Goal: Task Accomplishment & Management: Use online tool/utility

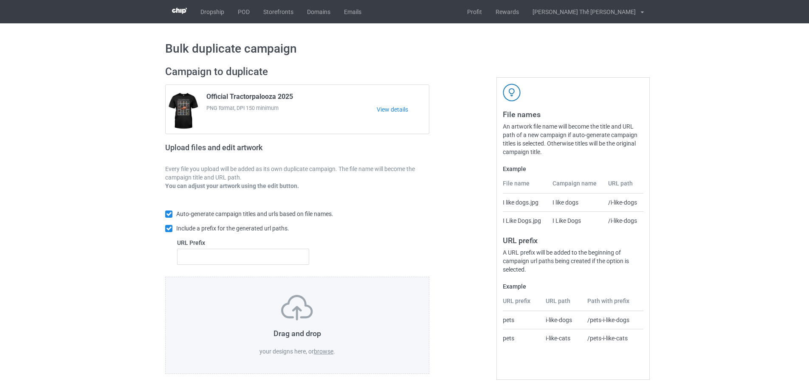
click at [329, 355] on label "browse" at bounding box center [324, 351] width 20 height 7
click at [0, 0] on input "browse" at bounding box center [0, 0] width 0 height 0
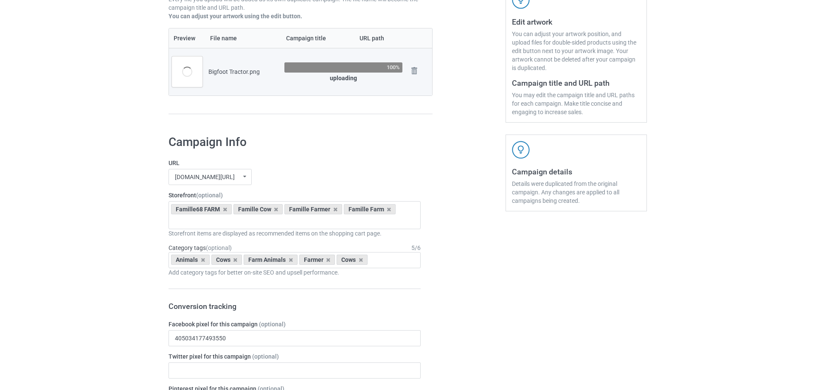
scroll to position [42, 0]
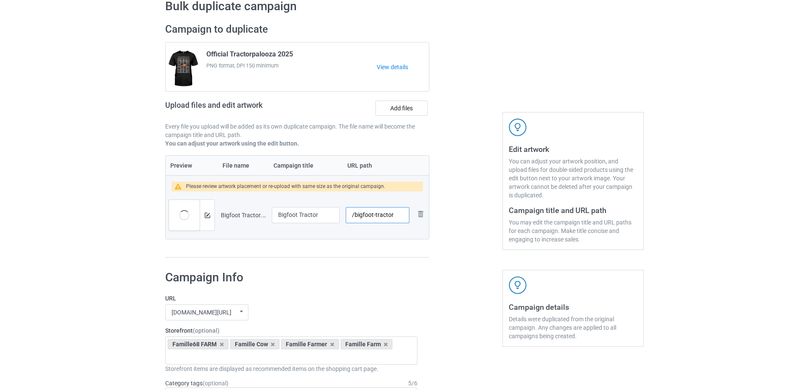
drag, startPoint x: 354, startPoint y: 214, endPoint x: 411, endPoint y: 215, distance: 56.5
click at [411, 215] on td "/bigfoot-tractor" at bounding box center [378, 216] width 70 height 48
type input "/n0092"
click at [486, 241] on div at bounding box center [465, 140] width 61 height 247
click at [208, 214] on img at bounding box center [208, 216] width 6 height 6
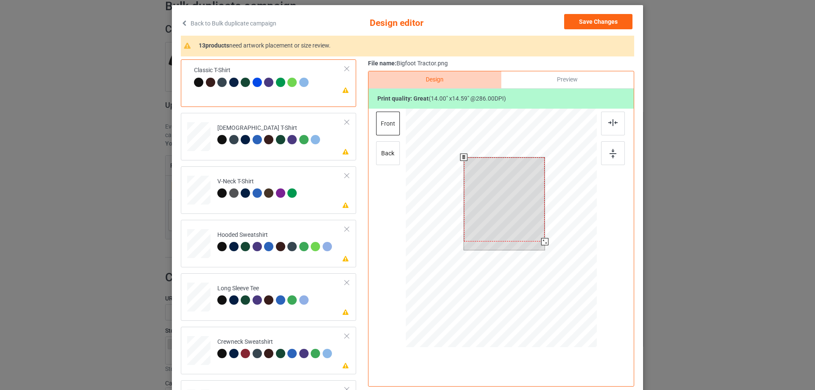
click at [494, 211] on div at bounding box center [504, 200] width 81 height 85
click at [540, 241] on div at bounding box center [542, 238] width 7 height 7
drag, startPoint x: 521, startPoint y: 188, endPoint x: 520, endPoint y: 192, distance: 4.3
click at [520, 192] on div at bounding box center [503, 204] width 75 height 79
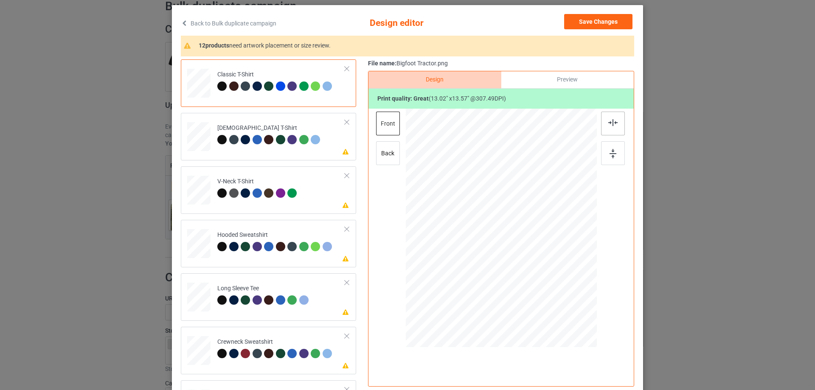
click at [615, 121] on div at bounding box center [613, 124] width 24 height 24
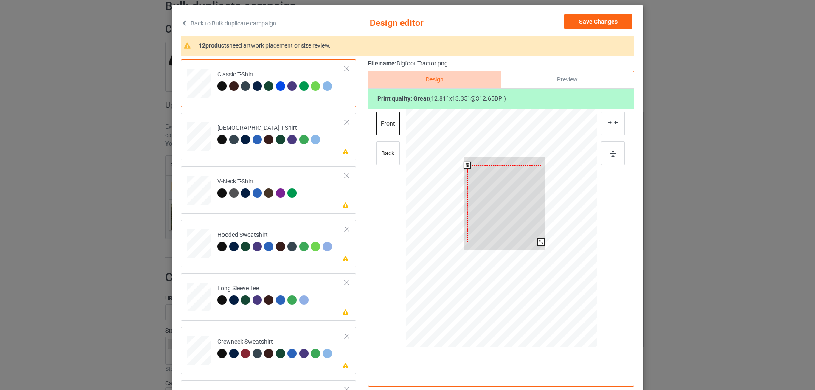
click at [539, 243] on div at bounding box center [541, 242] width 7 height 7
click at [528, 200] on div at bounding box center [505, 201] width 74 height 77
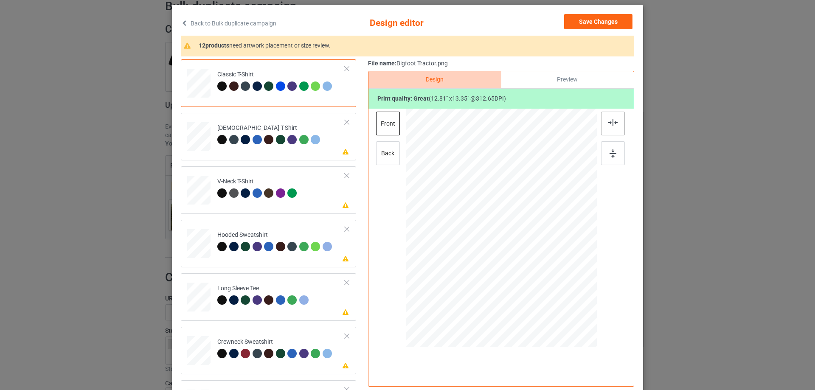
click at [618, 125] on div at bounding box center [613, 124] width 24 height 24
click at [303, 150] on td "Please review artwork placement Ladies T-Shirt" at bounding box center [281, 134] width 137 height 37
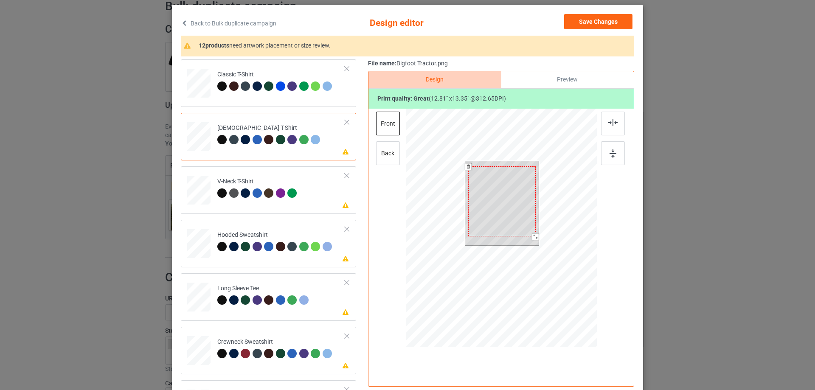
click at [490, 207] on div at bounding box center [501, 201] width 67 height 70
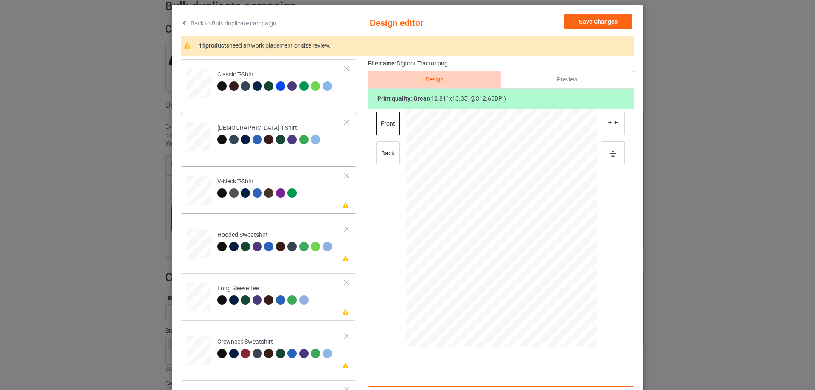
click at [292, 205] on td "Please review artwork placement V-Neck T-Shirt" at bounding box center [281, 188] width 137 height 37
click at [512, 212] on div at bounding box center [504, 210] width 79 height 82
click at [245, 261] on div "Please review artwork placement Hooded Sweatshirt" at bounding box center [268, 244] width 175 height 48
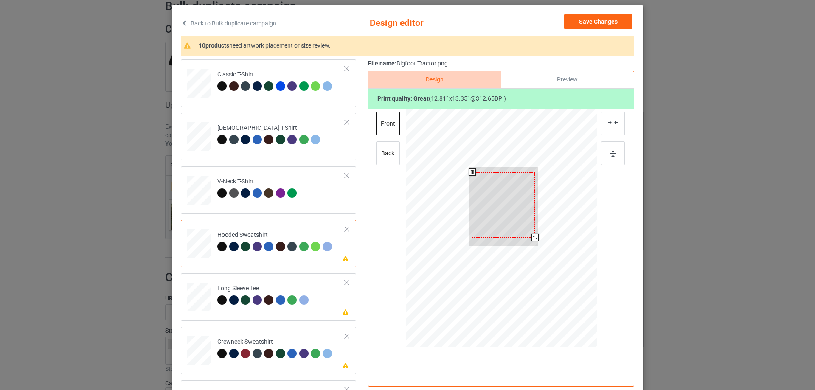
click at [492, 223] on div at bounding box center [503, 204] width 63 height 65
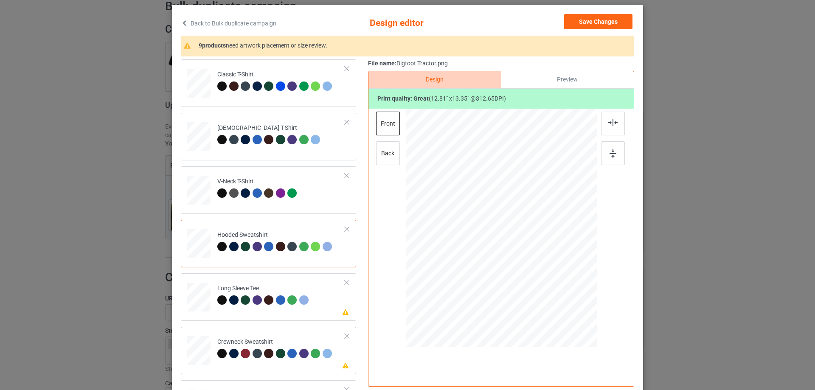
scroll to position [127, 0]
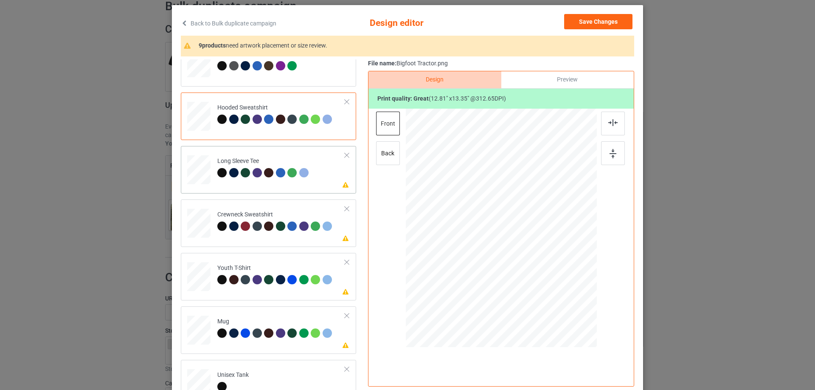
click at [271, 187] on div "Please review artwork placement Long Sleeve Tee" at bounding box center [268, 170] width 175 height 48
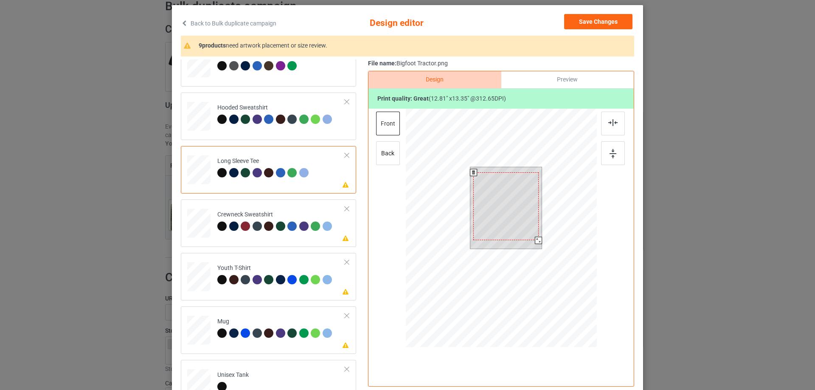
click at [507, 211] on div at bounding box center [506, 206] width 65 height 68
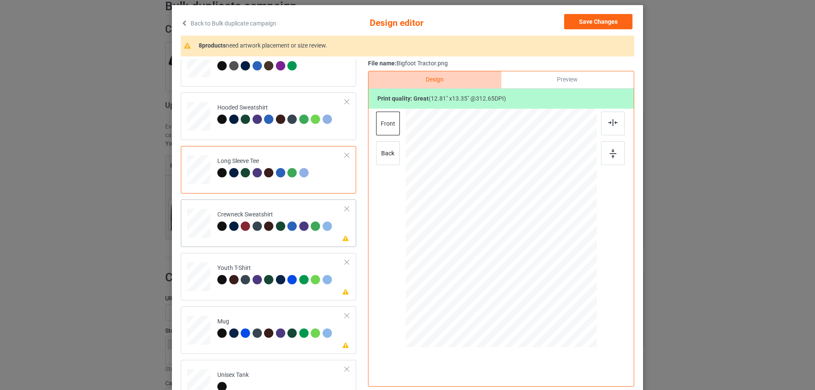
click at [259, 238] on td "Please review artwork placement Crewneck Sweatshirt" at bounding box center [281, 221] width 137 height 37
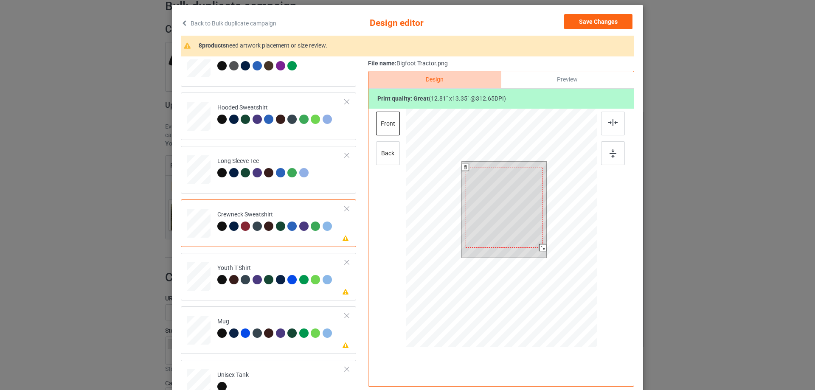
click at [522, 200] on div at bounding box center [504, 208] width 77 height 80
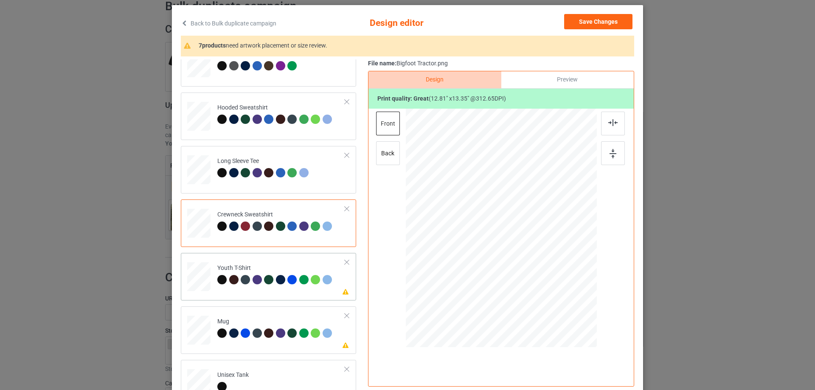
scroll to position [255, 0]
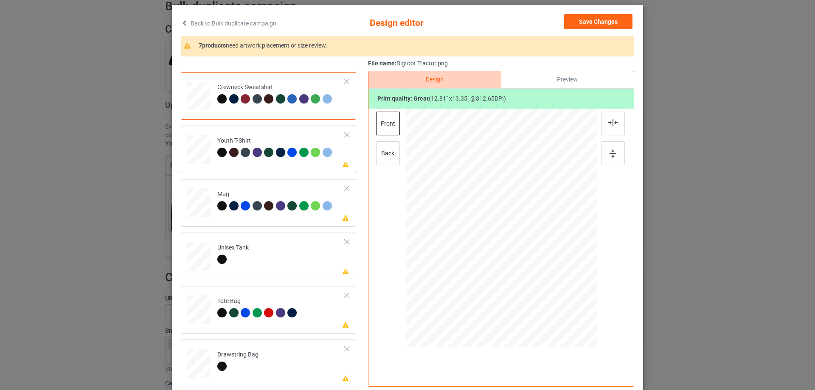
drag, startPoint x: 280, startPoint y: 166, endPoint x: 298, endPoint y: 172, distance: 18.6
click at [280, 166] on td "Please review artwork placement Youth T-Shirt" at bounding box center [281, 147] width 137 height 37
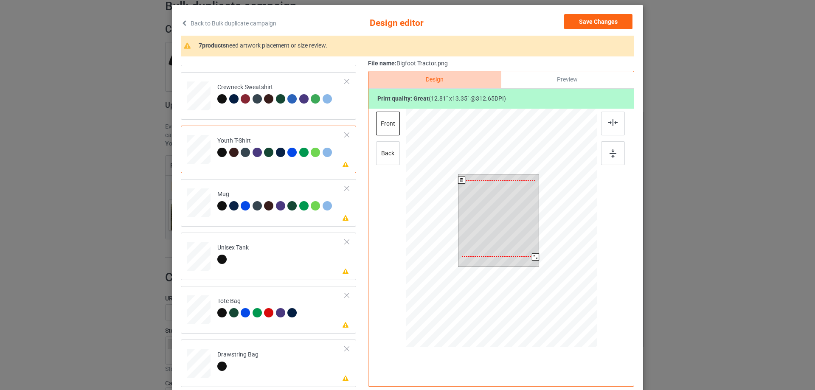
click at [518, 214] on div at bounding box center [498, 218] width 73 height 77
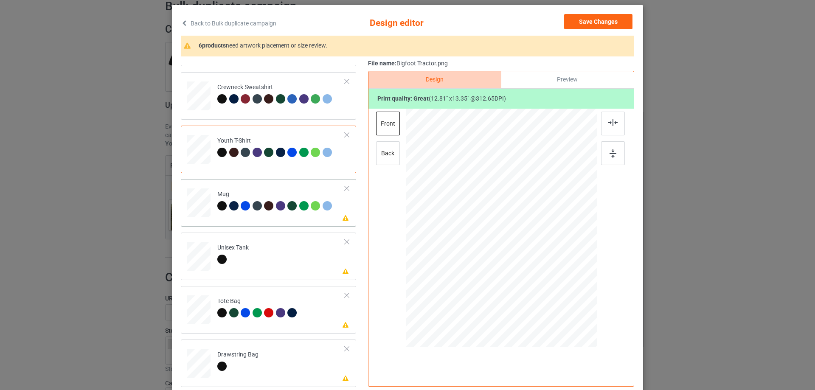
click at [270, 220] on td "Please review artwork placement Mug" at bounding box center [281, 201] width 137 height 37
click at [508, 213] on div at bounding box center [501, 229] width 221 height 241
click at [548, 254] on div at bounding box center [501, 227] width 115 height 119
drag, startPoint x: 556, startPoint y: 288, endPoint x: 533, endPoint y: 254, distance: 40.6
click at [533, 254] on div at bounding box center [501, 227] width 191 height 79
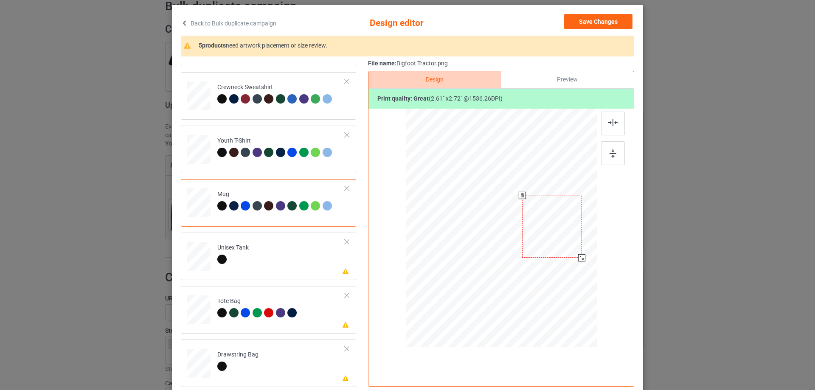
drag, startPoint x: 523, startPoint y: 237, endPoint x: 536, endPoint y: 237, distance: 12.3
click at [536, 237] on div at bounding box center [551, 227] width 59 height 62
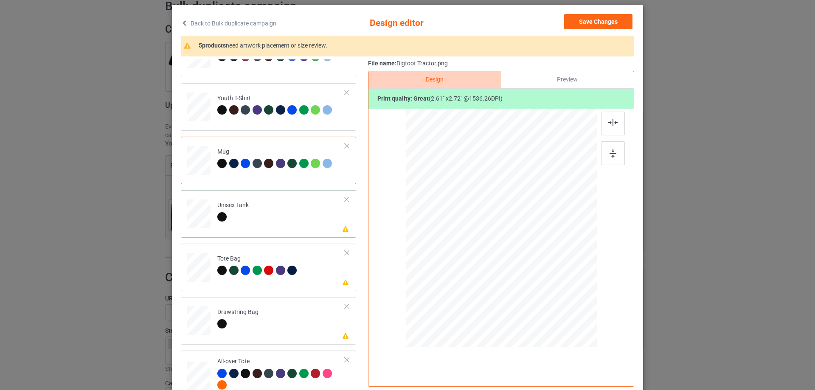
click at [282, 215] on td "Please review artwork placement Unisex Tank" at bounding box center [281, 212] width 137 height 37
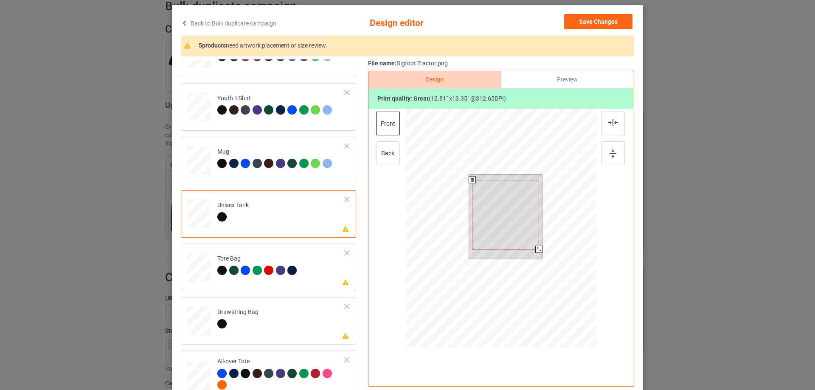
click at [487, 227] on div at bounding box center [505, 215] width 67 height 70
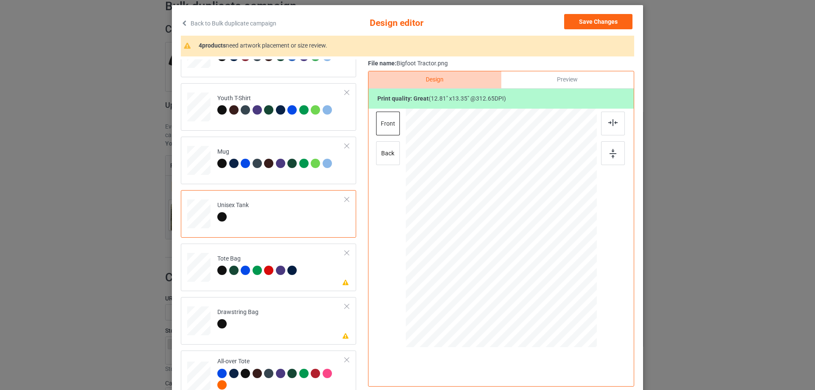
drag, startPoint x: 282, startPoint y: 286, endPoint x: 358, endPoint y: 264, distance: 78.5
click at [282, 286] on div "Please review artwork placement Tote Bag" at bounding box center [268, 268] width 175 height 48
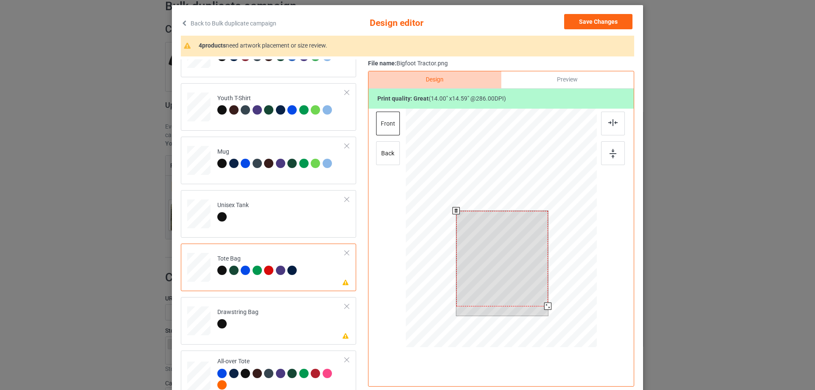
click at [496, 230] on div at bounding box center [503, 259] width 92 height 96
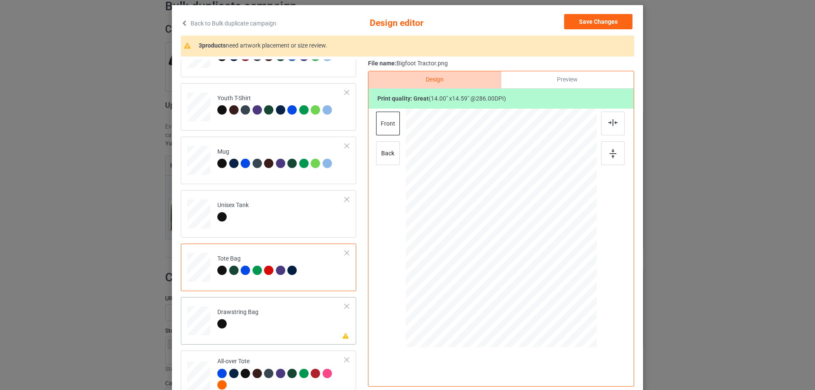
scroll to position [359, 0]
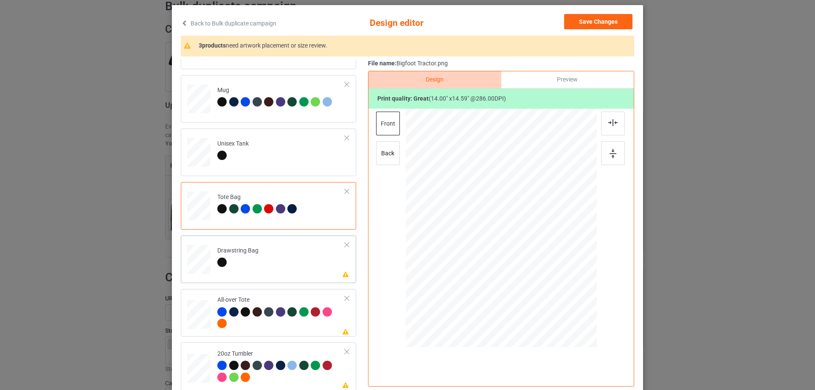
click at [287, 279] on div "Please review artwork placement Drawstring Bag" at bounding box center [268, 260] width 175 height 48
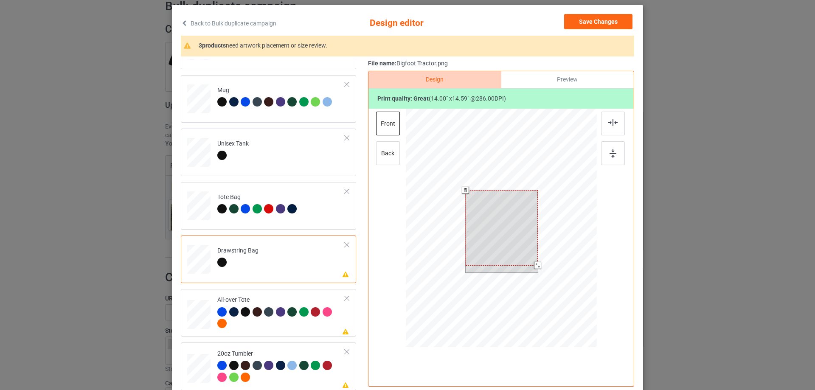
click at [502, 257] on div at bounding box center [502, 227] width 72 height 75
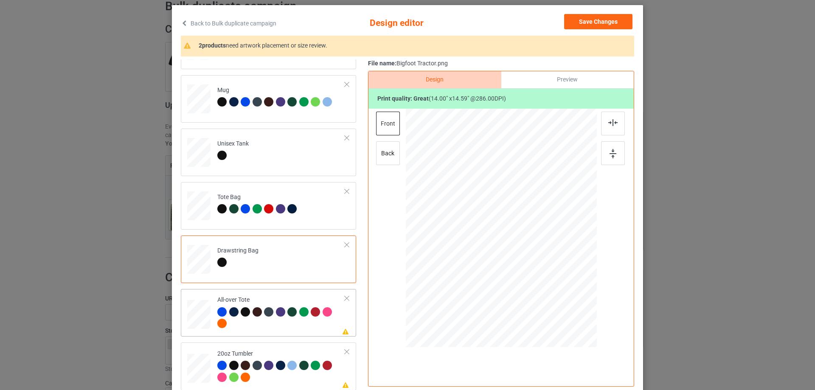
scroll to position [100, 0]
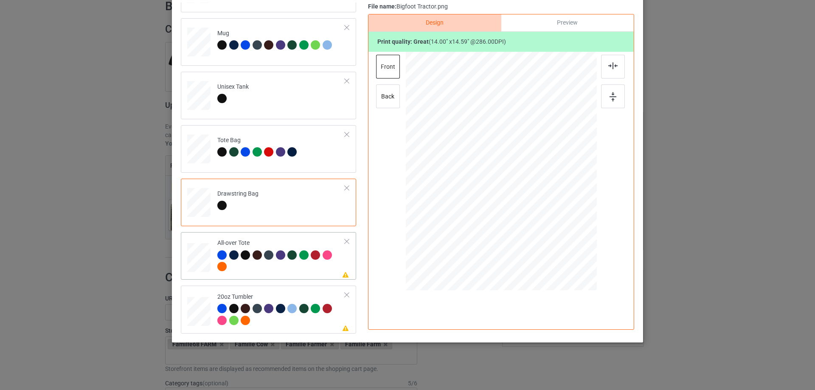
click at [269, 265] on div at bounding box center [281, 262] width 128 height 23
click at [511, 180] on div at bounding box center [501, 170] width 115 height 119
drag, startPoint x: 556, startPoint y: 230, endPoint x: 560, endPoint y: 233, distance: 5.3
click at [560, 233] on div at bounding box center [561, 234] width 7 height 7
click at [611, 62] on div at bounding box center [613, 67] width 24 height 24
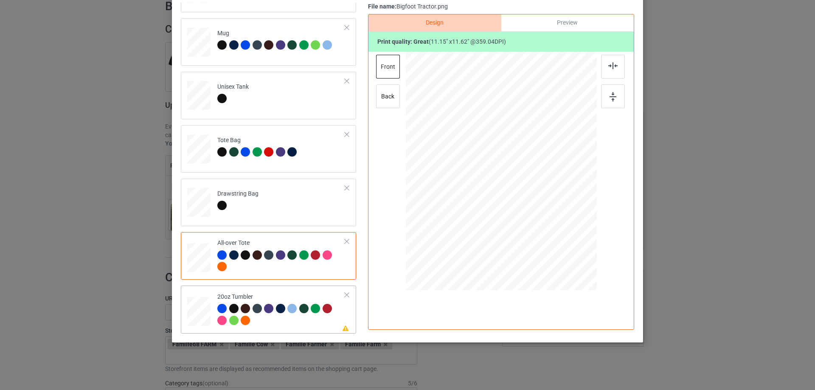
click at [279, 325] on div at bounding box center [281, 315] width 128 height 23
click at [344, 295] on div at bounding box center [347, 295] width 6 height 6
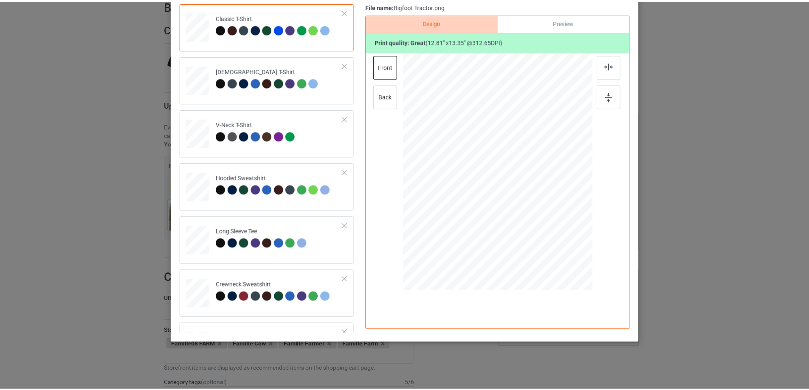
scroll to position [0, 0]
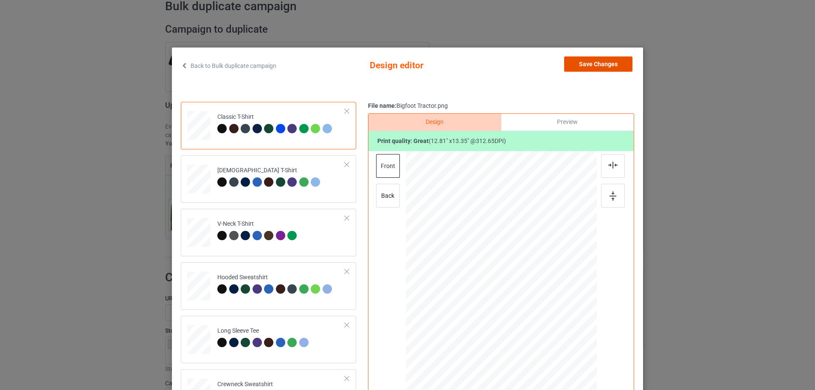
click at [610, 67] on button "Save Changes" at bounding box center [598, 63] width 68 height 15
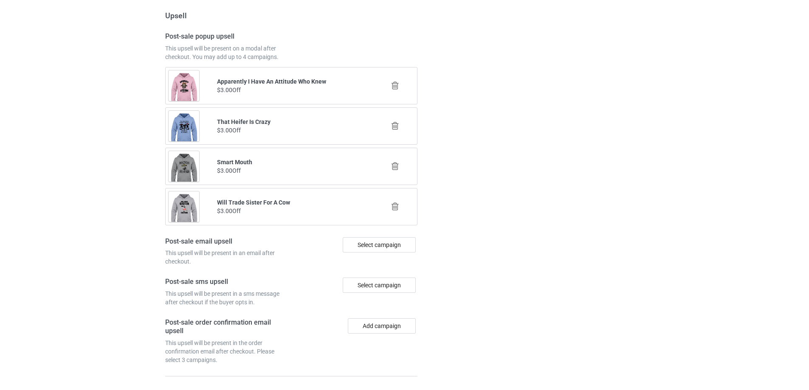
scroll to position [1001, 0]
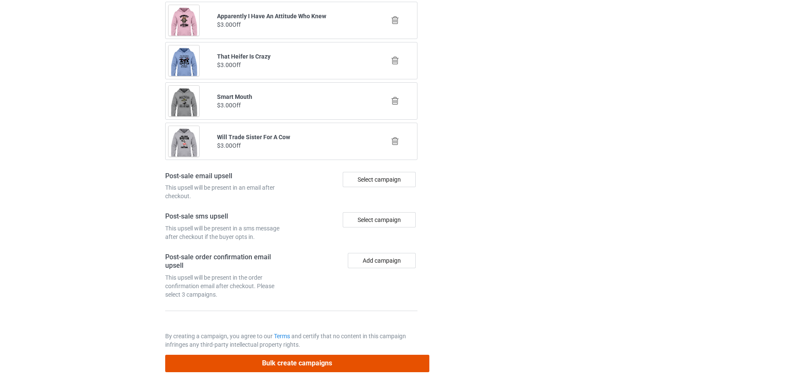
click at [305, 369] on button "Bulk create campaigns" at bounding box center [297, 363] width 264 height 17
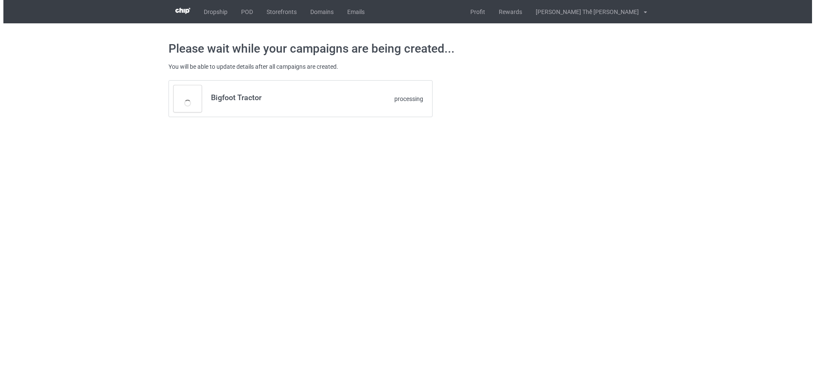
scroll to position [0, 0]
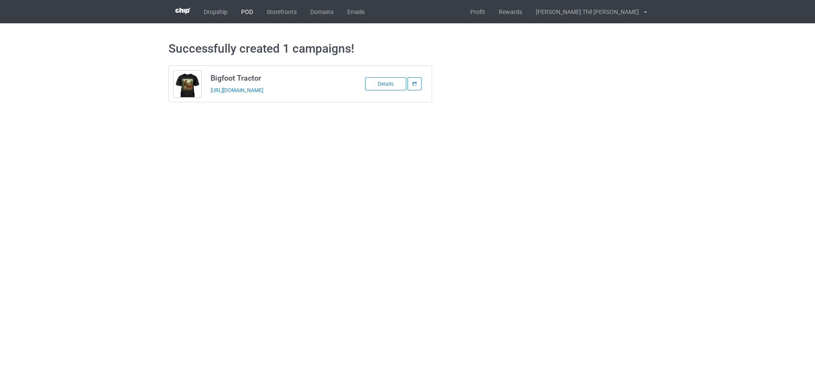
click at [242, 13] on link "POD" at bounding box center [246, 11] width 25 height 23
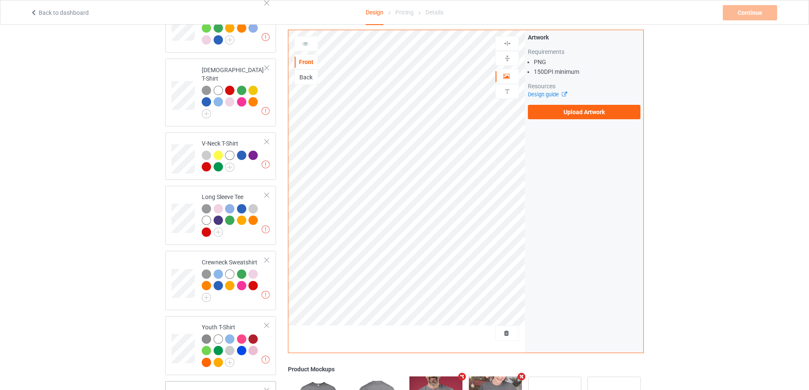
scroll to position [327, 0]
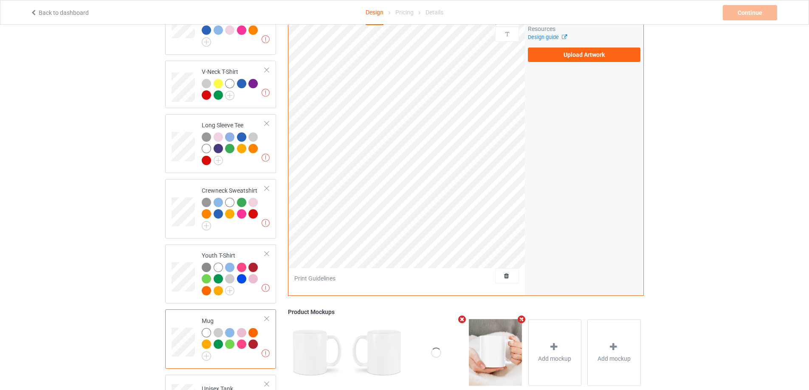
scroll to position [29, 0]
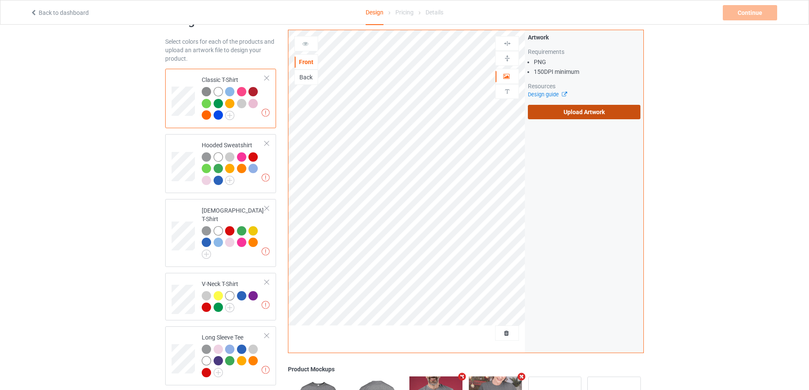
click at [552, 112] on label "Upload Artwork" at bounding box center [584, 112] width 113 height 14
click at [0, 0] on input "Upload Artwork" at bounding box center [0, 0] width 0 height 0
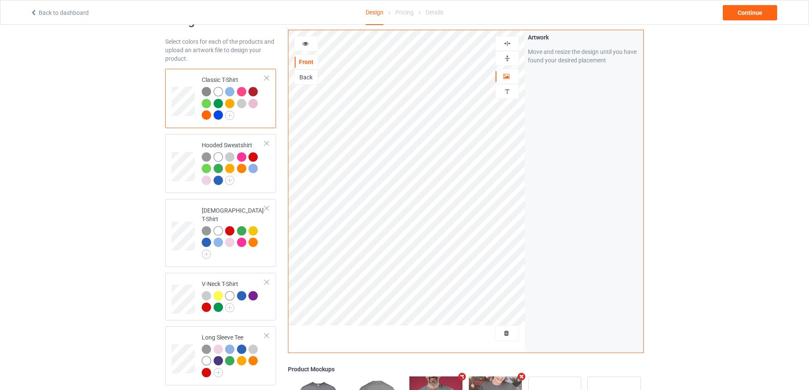
click at [511, 44] on img at bounding box center [507, 43] width 8 height 8
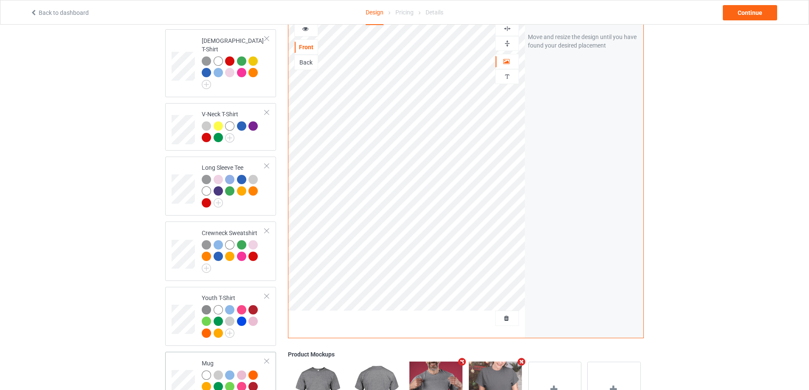
scroll to position [327, 0]
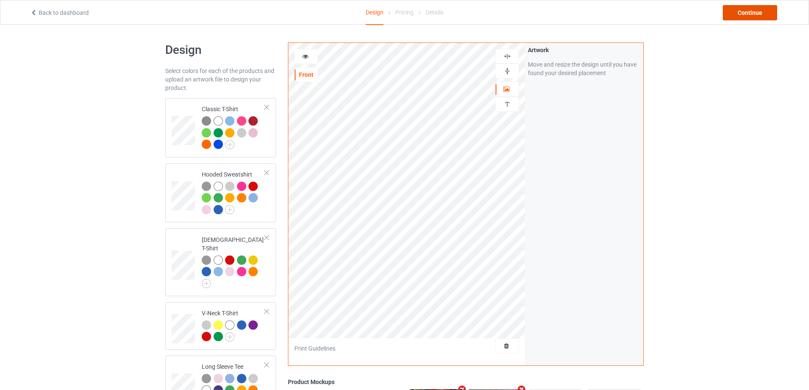
click at [756, 12] on div "Continue" at bounding box center [750, 12] width 54 height 15
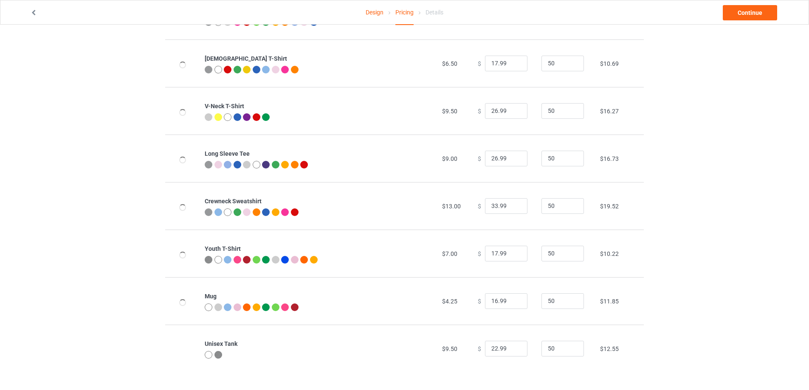
scroll to position [12, 0]
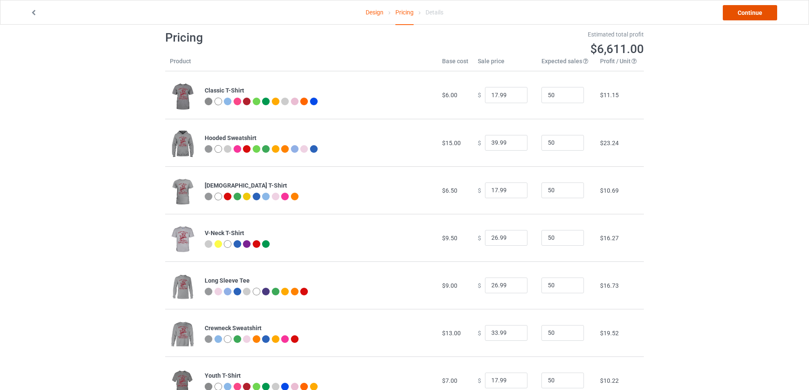
click at [741, 13] on link "Continue" at bounding box center [750, 12] width 54 height 15
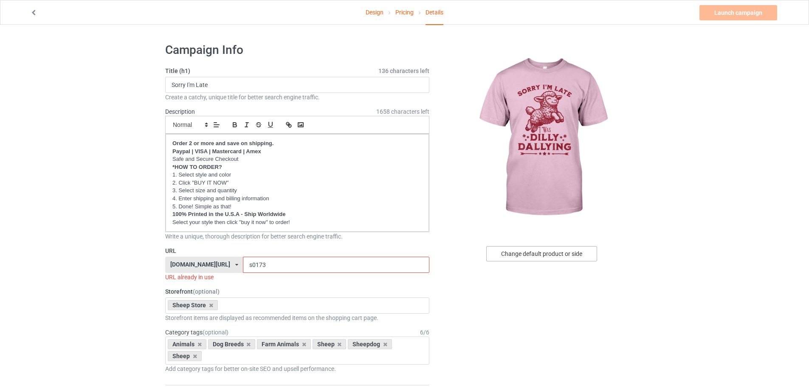
click at [529, 257] on div "Change default product or side" at bounding box center [541, 253] width 111 height 15
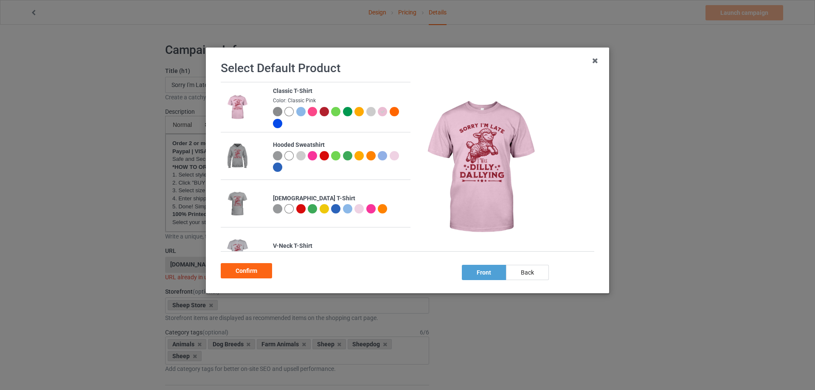
click at [286, 110] on div at bounding box center [289, 111] width 9 height 9
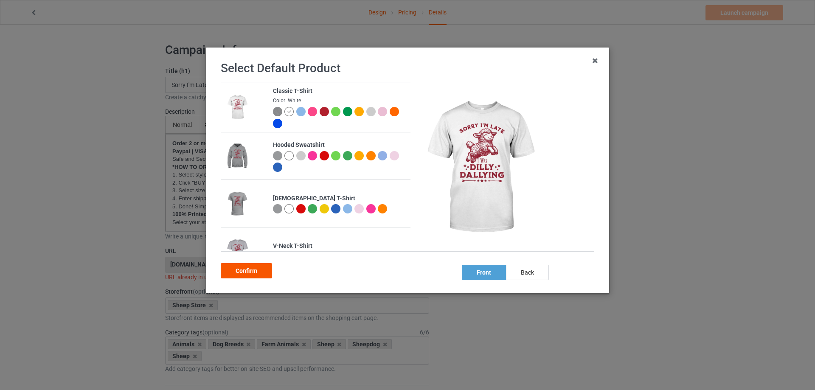
click at [247, 267] on div "Confirm" at bounding box center [246, 270] width 51 height 15
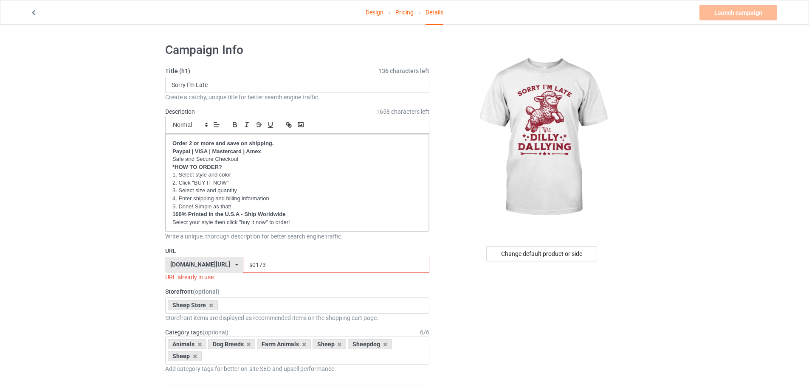
click at [262, 268] on input "s0173" at bounding box center [336, 265] width 186 height 16
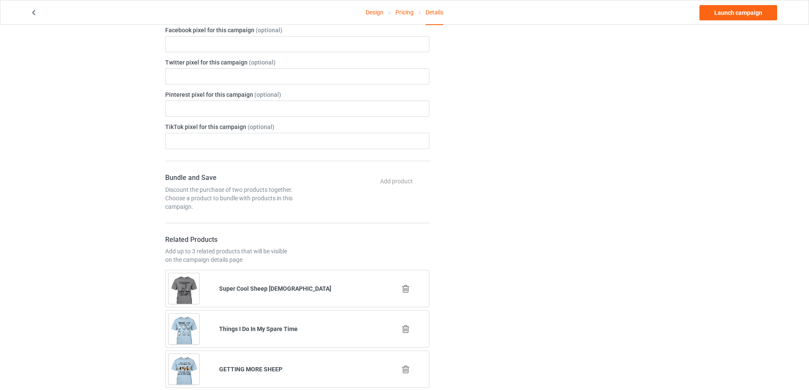
scroll to position [467, 0]
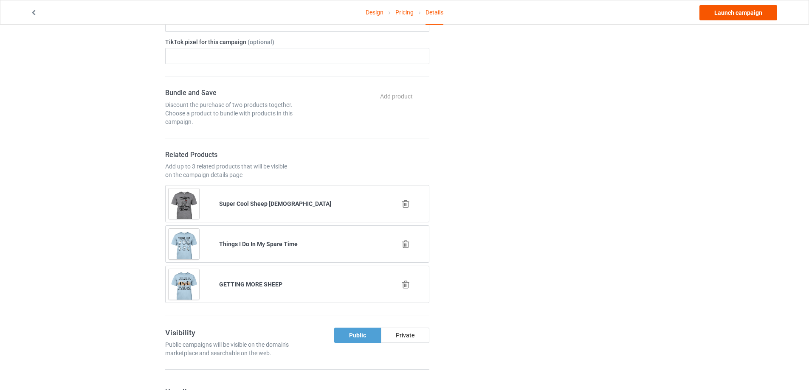
type input "s0185"
click at [733, 11] on link "Launch campaign" at bounding box center [738, 12] width 78 height 15
